Goal: Information Seeking & Learning: Learn about a topic

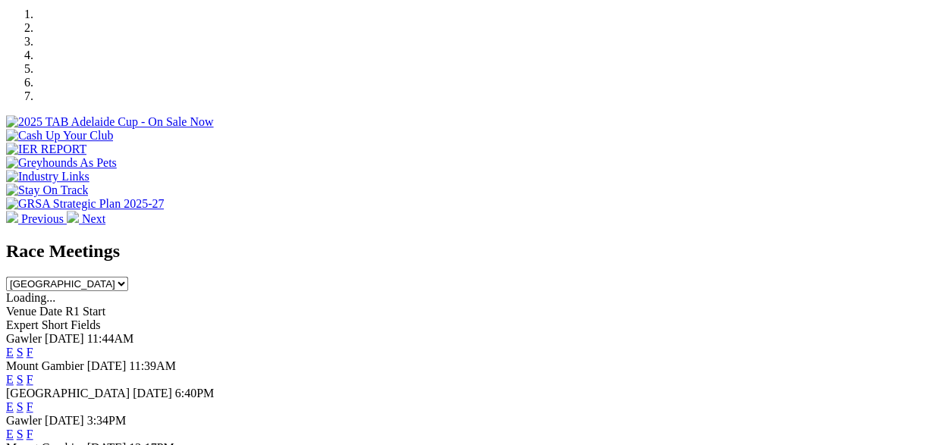
scroll to position [473, 0]
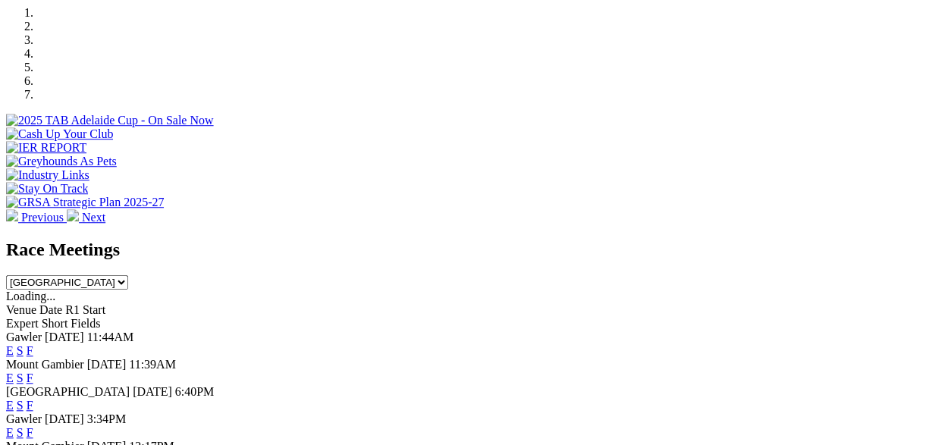
click at [14, 344] on link "E" at bounding box center [10, 350] width 8 height 13
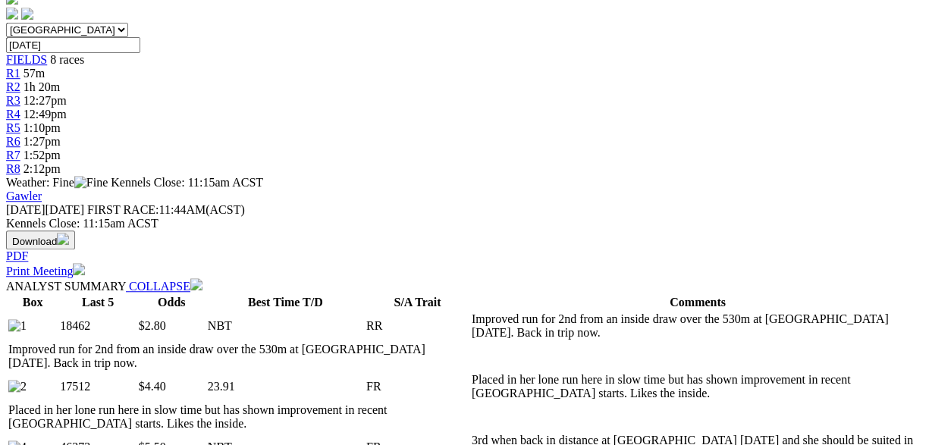
scroll to position [473, 0]
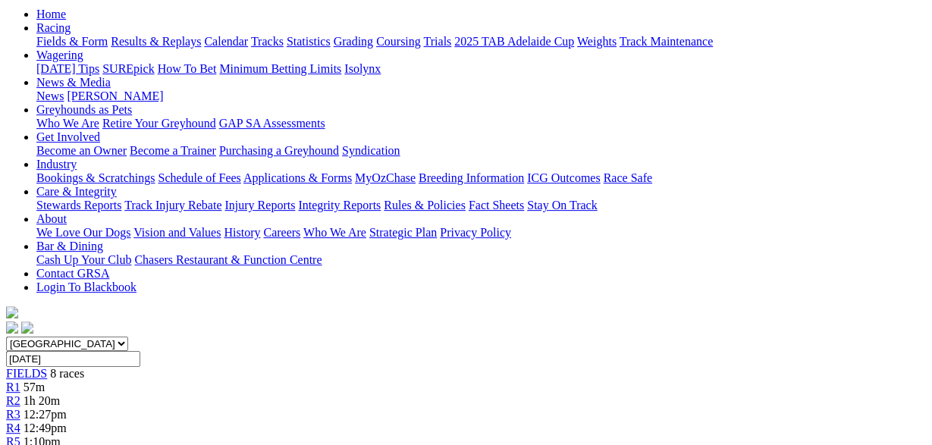
scroll to position [0, 0]
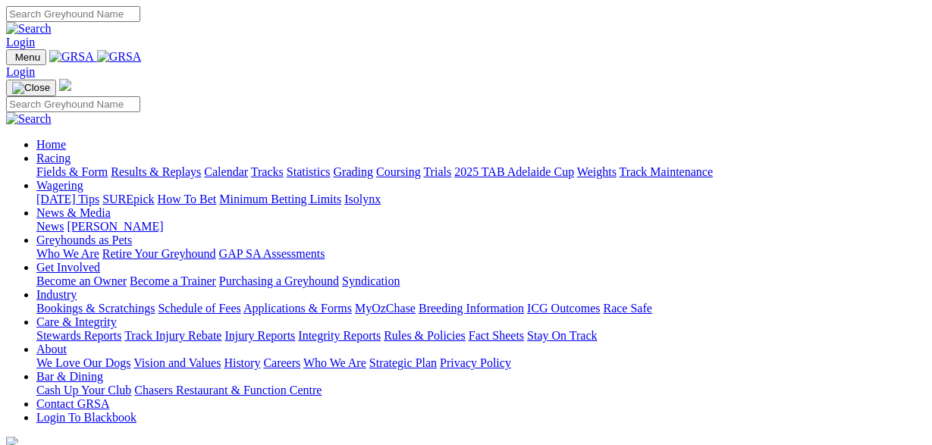
scroll to position [473, 0]
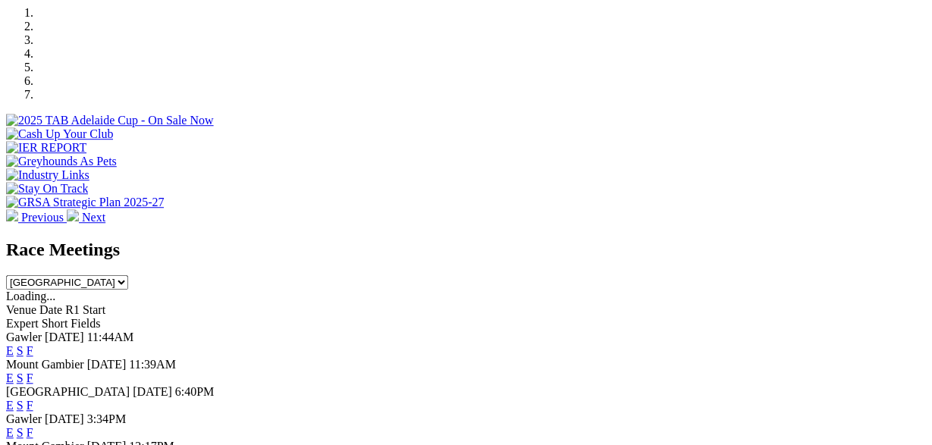
click at [33, 344] on link "F" at bounding box center [30, 350] width 7 height 13
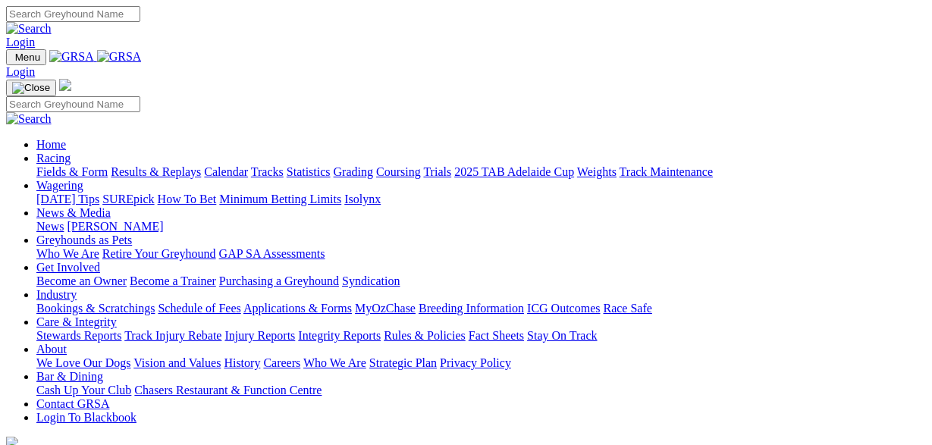
scroll to position [473, 0]
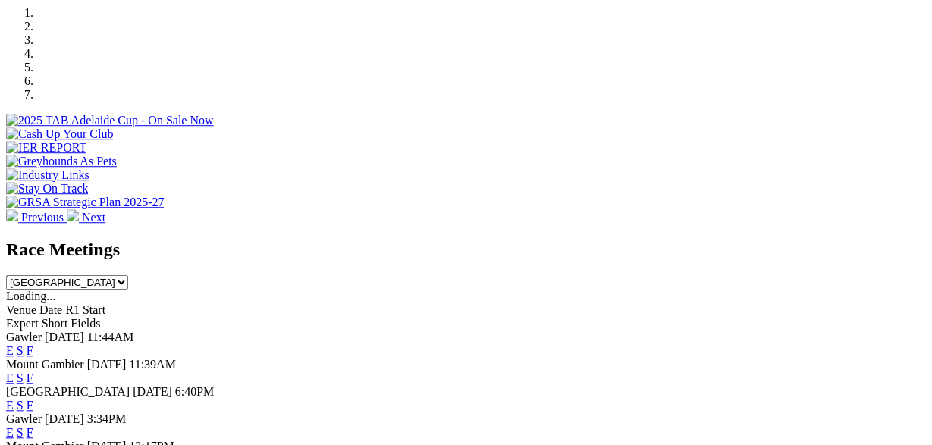
click at [33, 399] on link "F" at bounding box center [30, 405] width 7 height 13
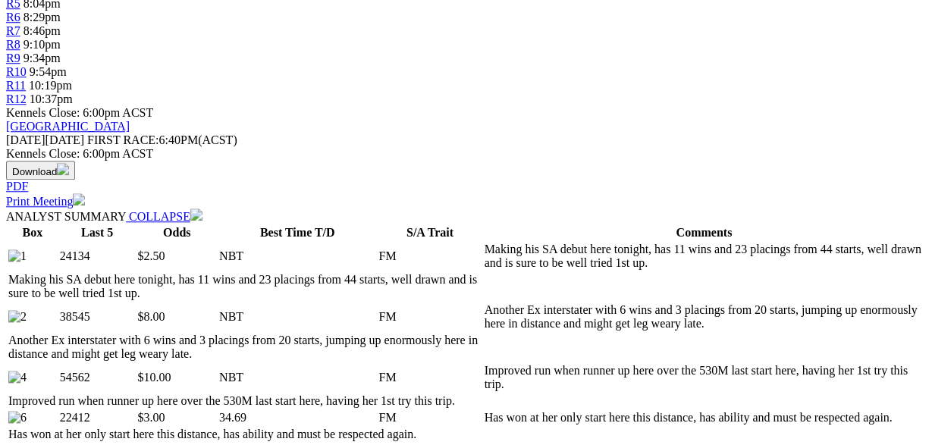
scroll to position [631, 0]
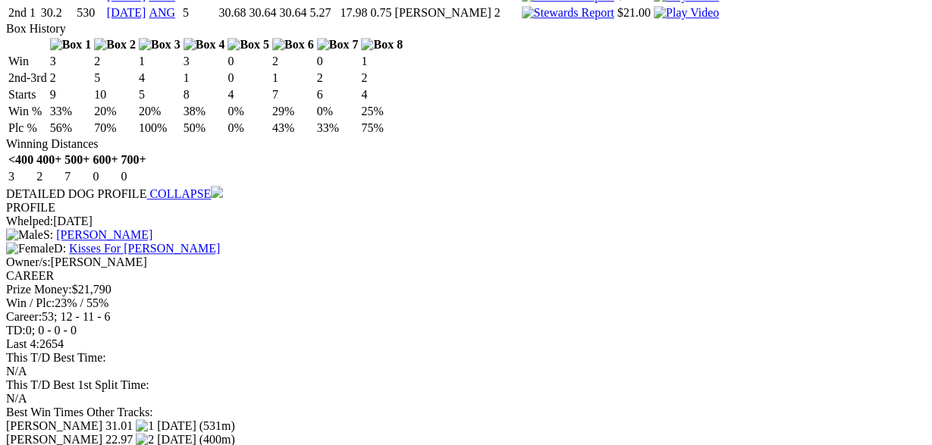
scroll to position [3311, 0]
